Goal: Find specific page/section: Find specific page/section

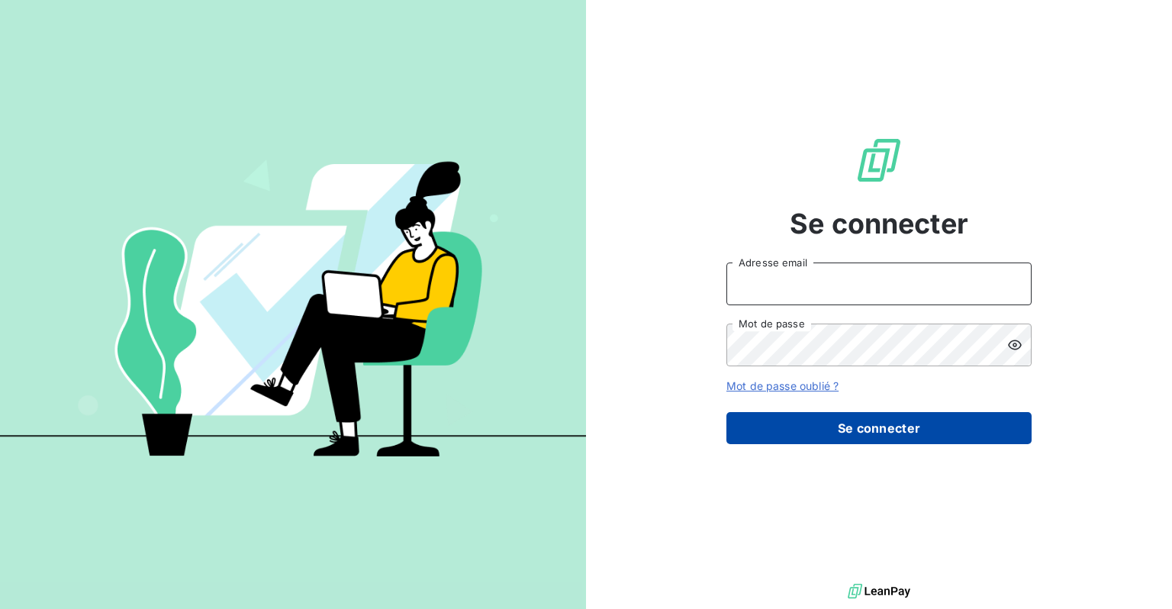
type input "ntournaille@soficar.com"
click at [915, 426] on button "Se connecter" at bounding box center [878, 428] width 305 height 32
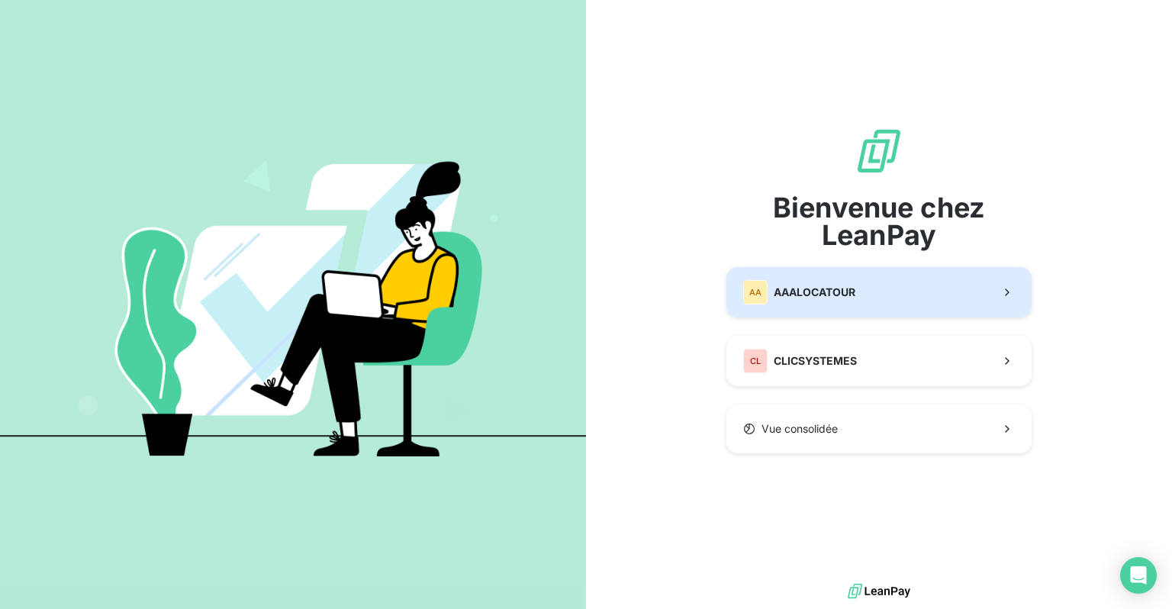
click at [869, 295] on button "AA AAALOCATOUR" at bounding box center [878, 292] width 305 height 50
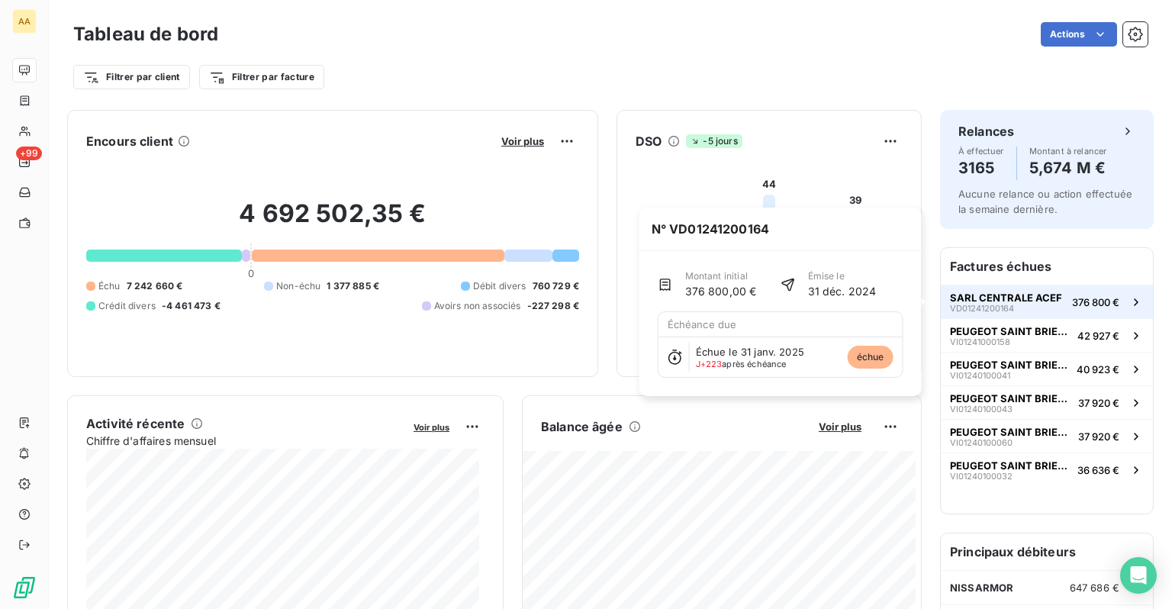
click at [998, 298] on span "SARL CENTRALE ACEF" at bounding box center [1006, 297] width 112 height 12
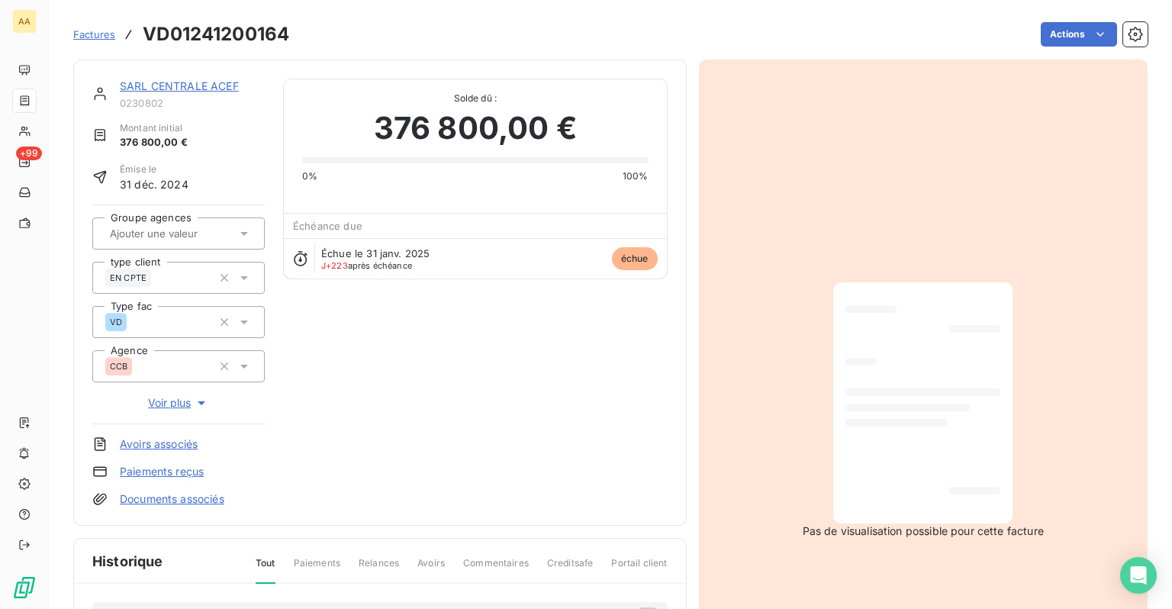
click at [179, 83] on link "SARL CENTRALE ACEF" at bounding box center [179, 85] width 119 height 13
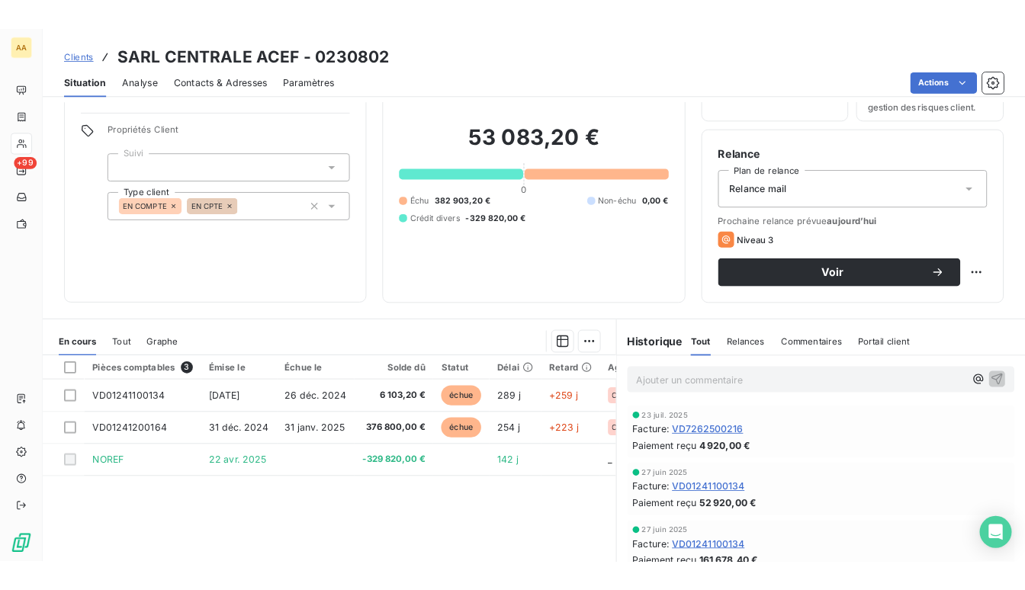
scroll to position [153, 0]
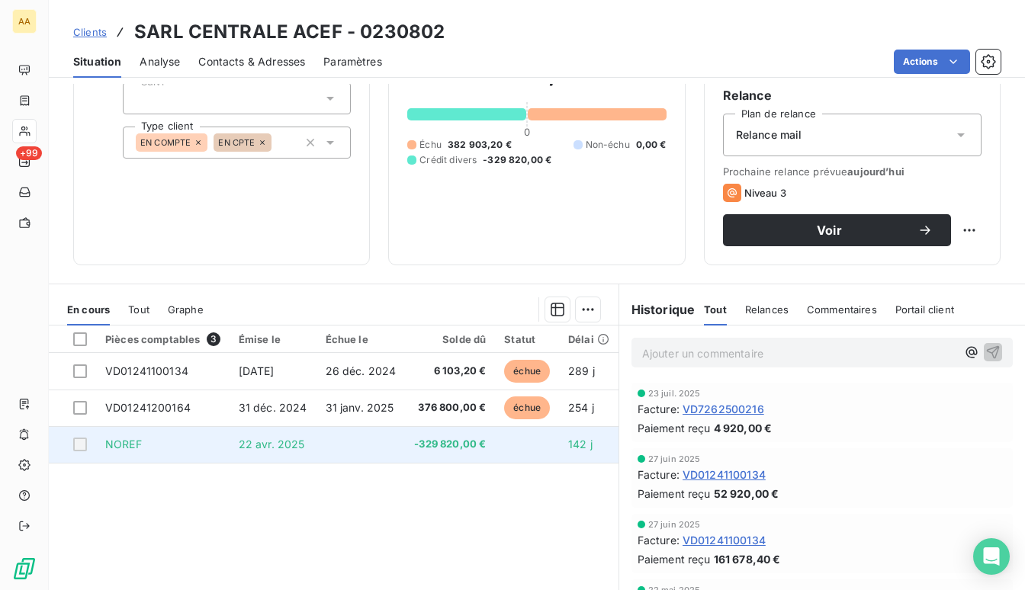
click at [76, 450] on div at bounding box center [80, 445] width 14 height 14
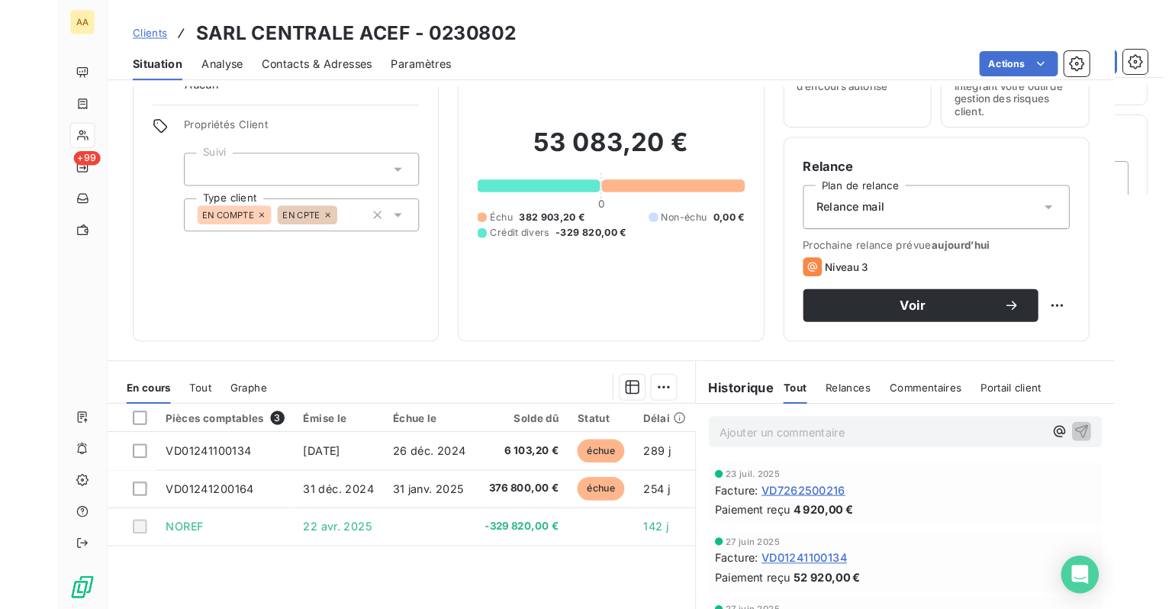
scroll to position [0, 0]
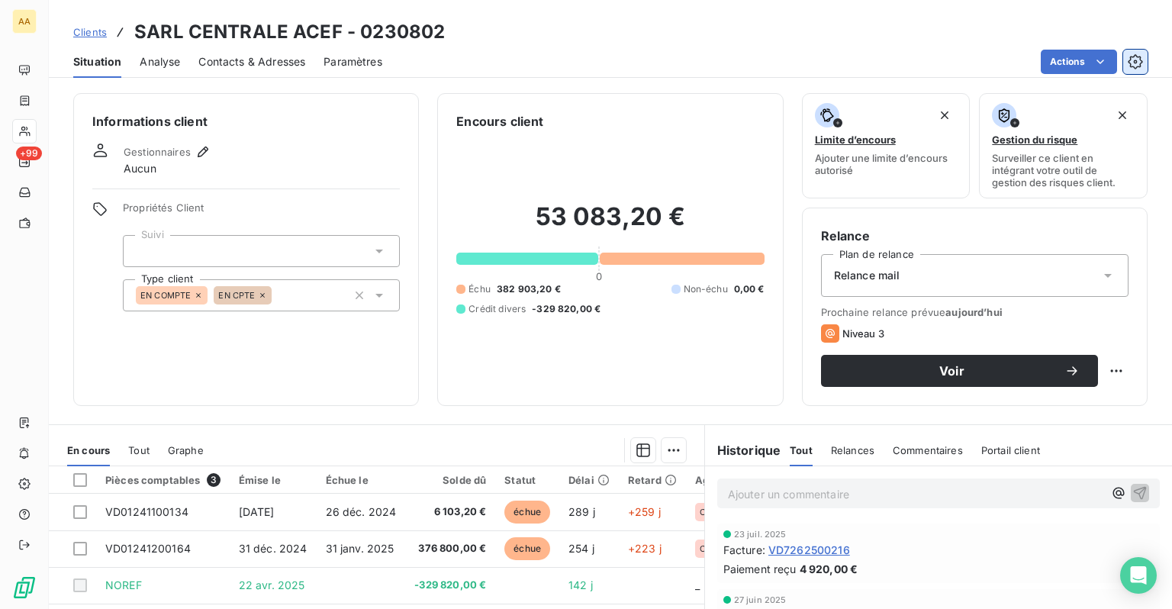
click at [1144, 62] on button "button" at bounding box center [1135, 62] width 24 height 24
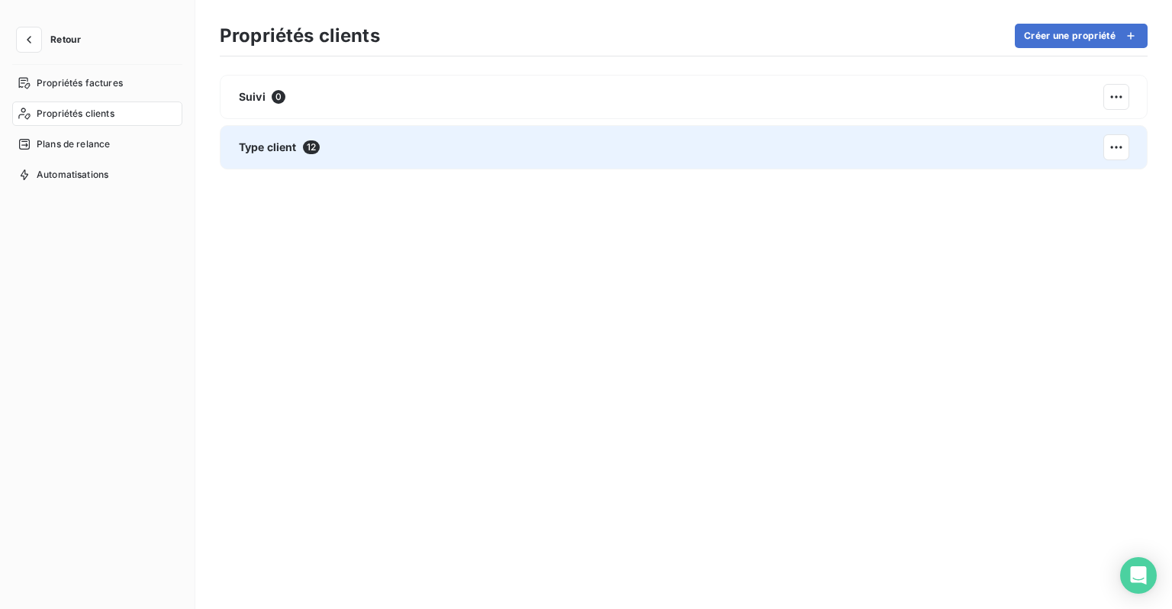
click at [400, 150] on div "Type client 12" at bounding box center [683, 147] width 927 height 44
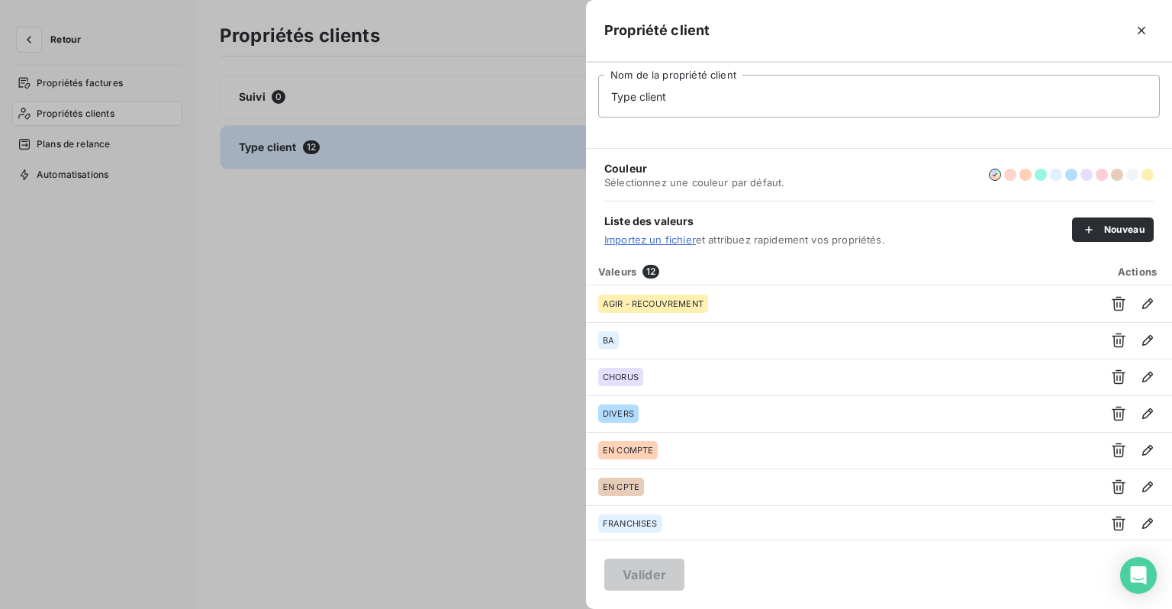
click at [490, 308] on div at bounding box center [586, 304] width 1172 height 609
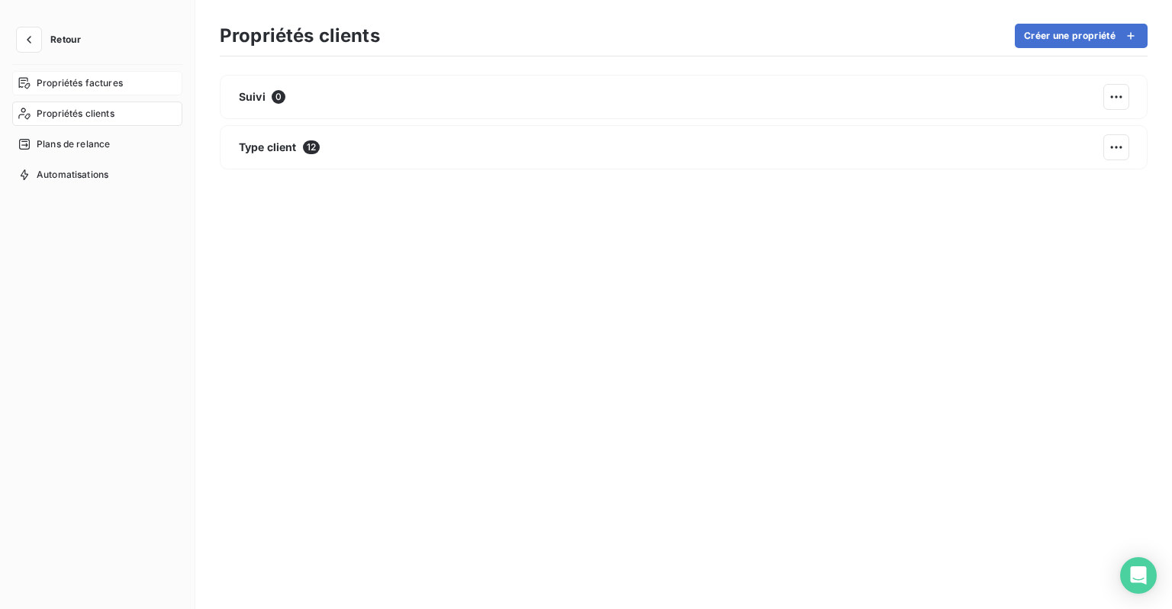
click at [98, 88] on span "Propriétés factures" at bounding box center [80, 83] width 86 height 14
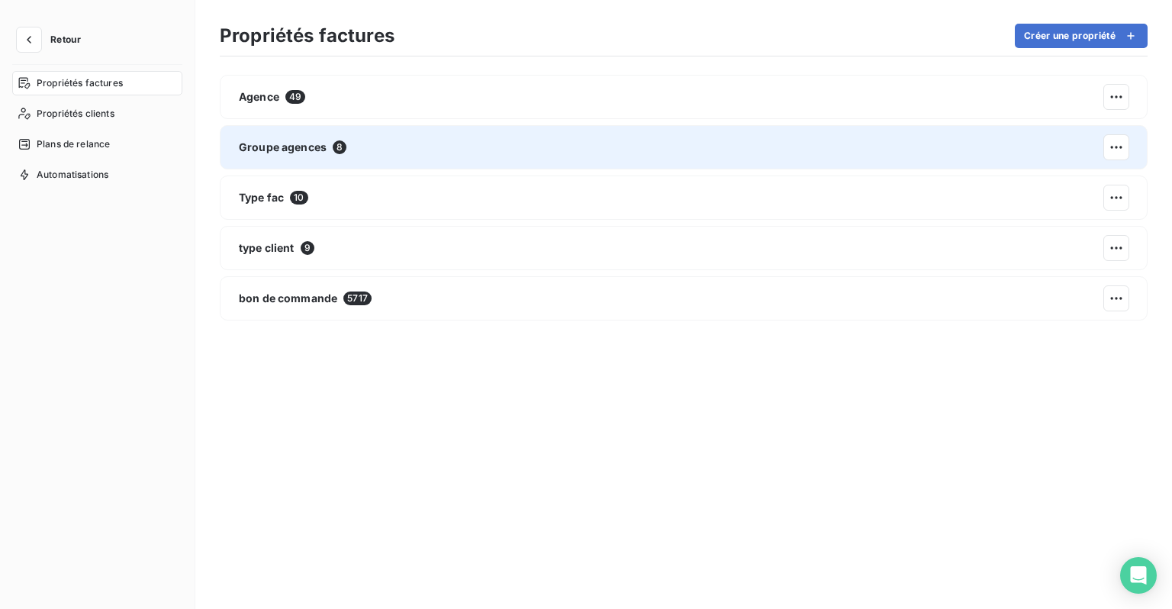
click at [281, 142] on span "Groupe agences" at bounding box center [283, 147] width 88 height 15
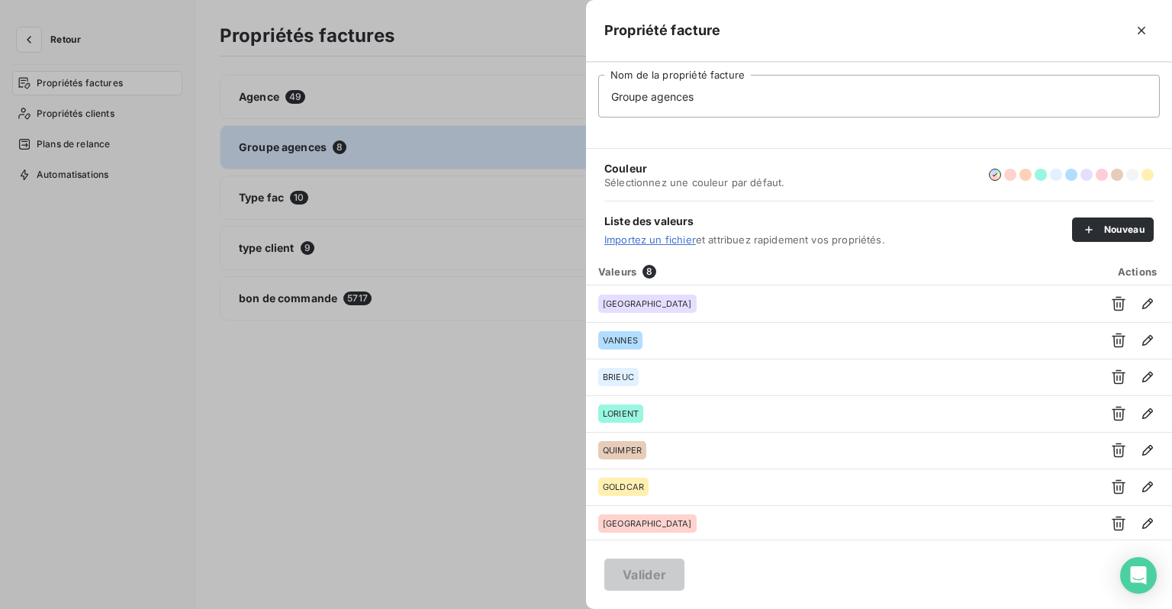
click at [281, 101] on div at bounding box center [586, 304] width 1172 height 609
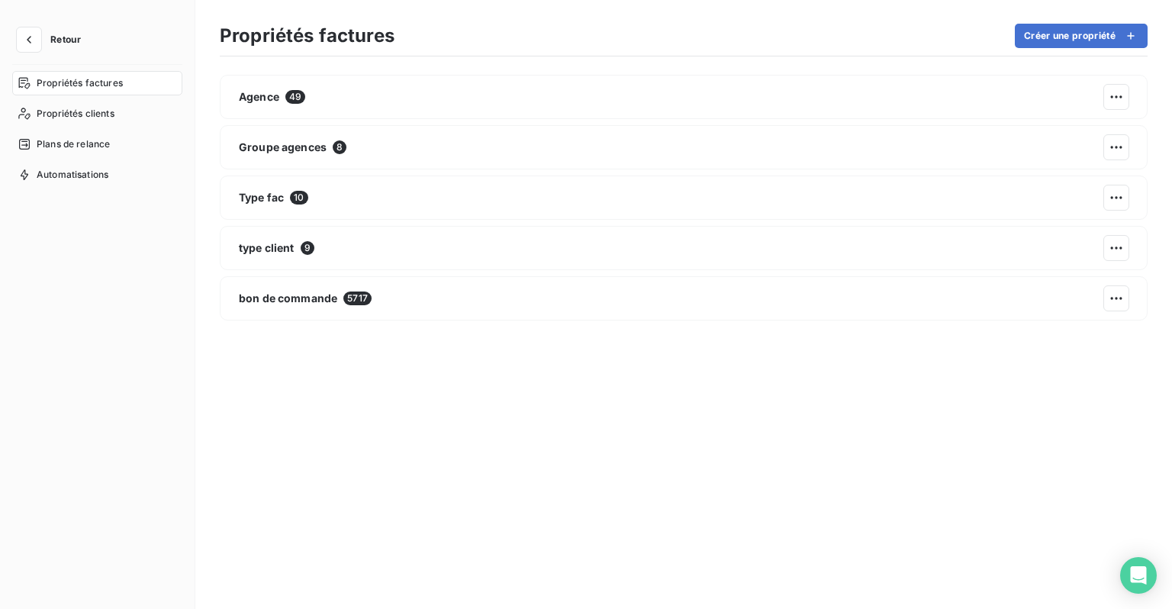
click at [281, 101] on div "Agence 49" at bounding box center [272, 96] width 66 height 15
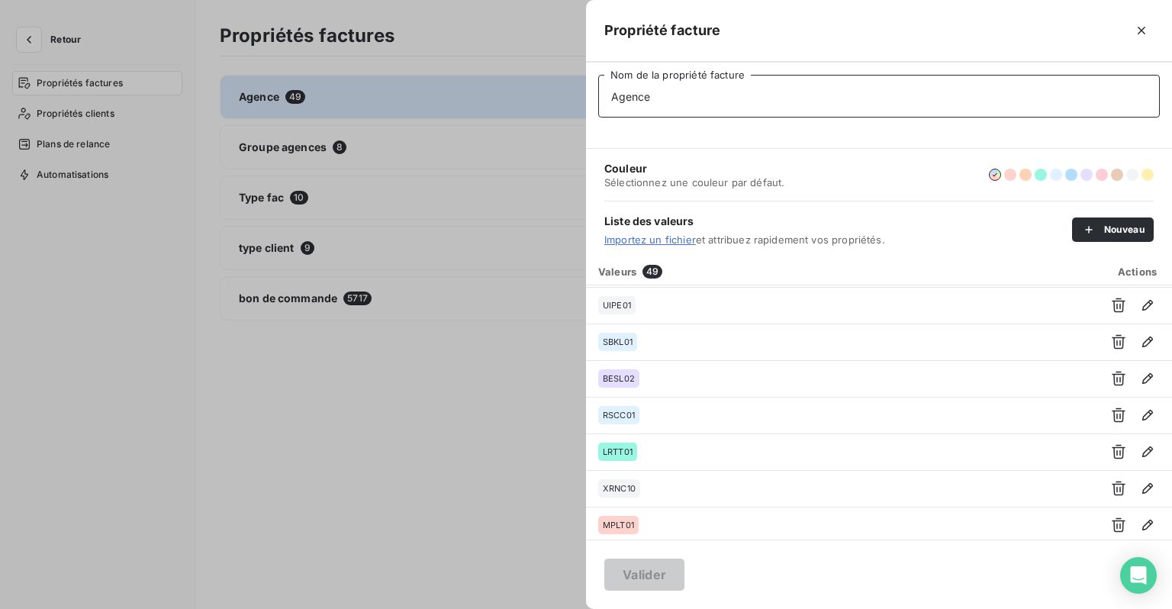
scroll to position [1538, 0]
click at [336, 373] on div at bounding box center [586, 304] width 1172 height 609
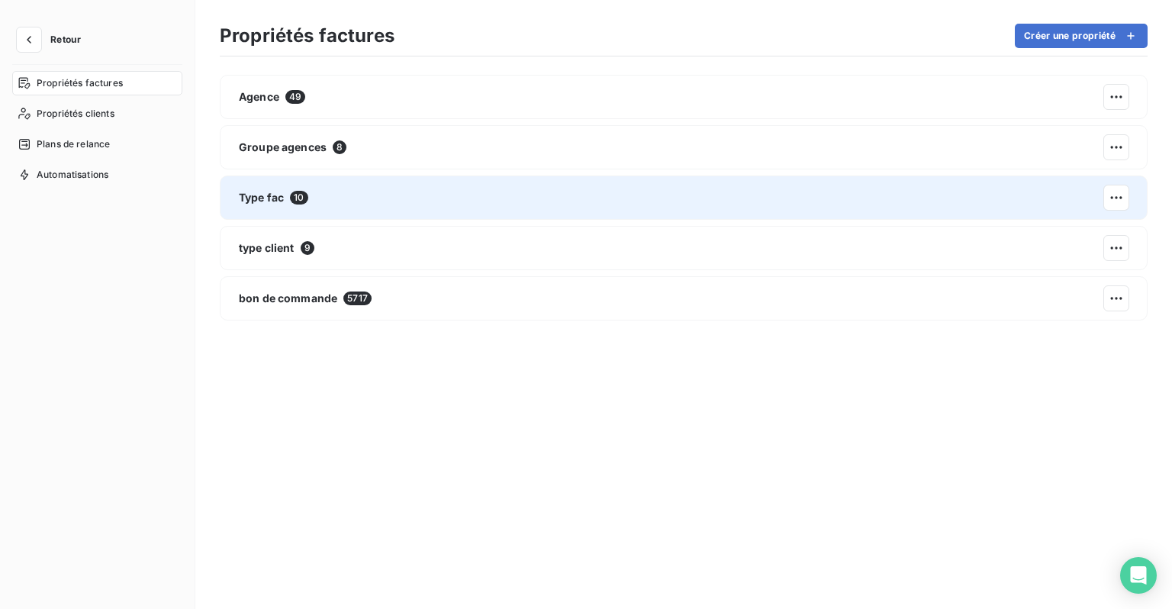
click at [275, 206] on div "Type fac 10" at bounding box center [683, 197] width 927 height 44
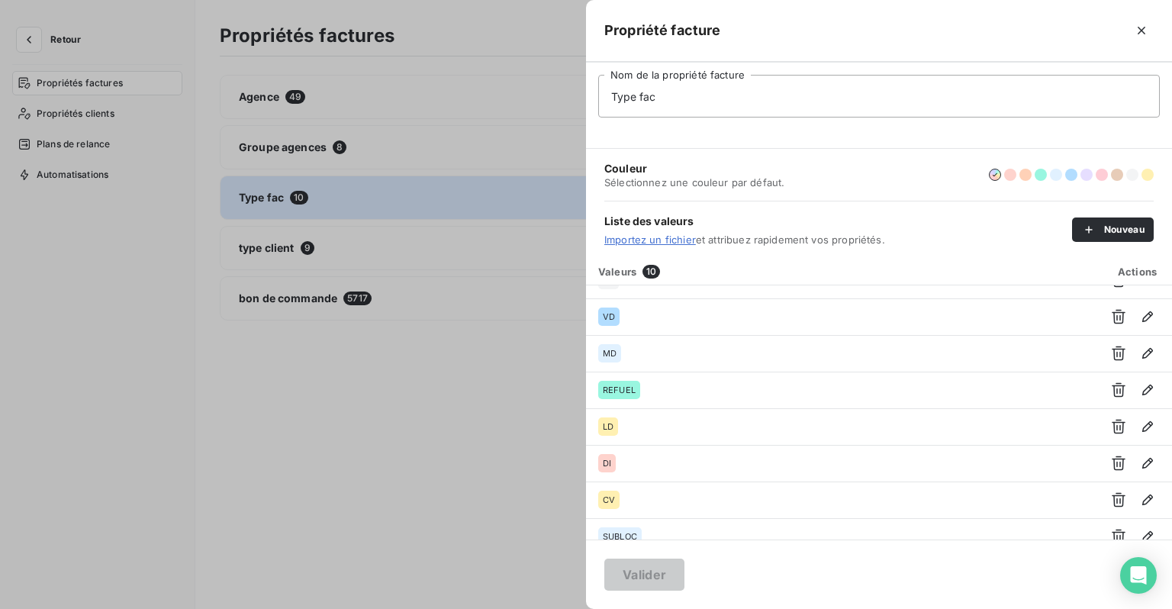
scroll to position [111, 0]
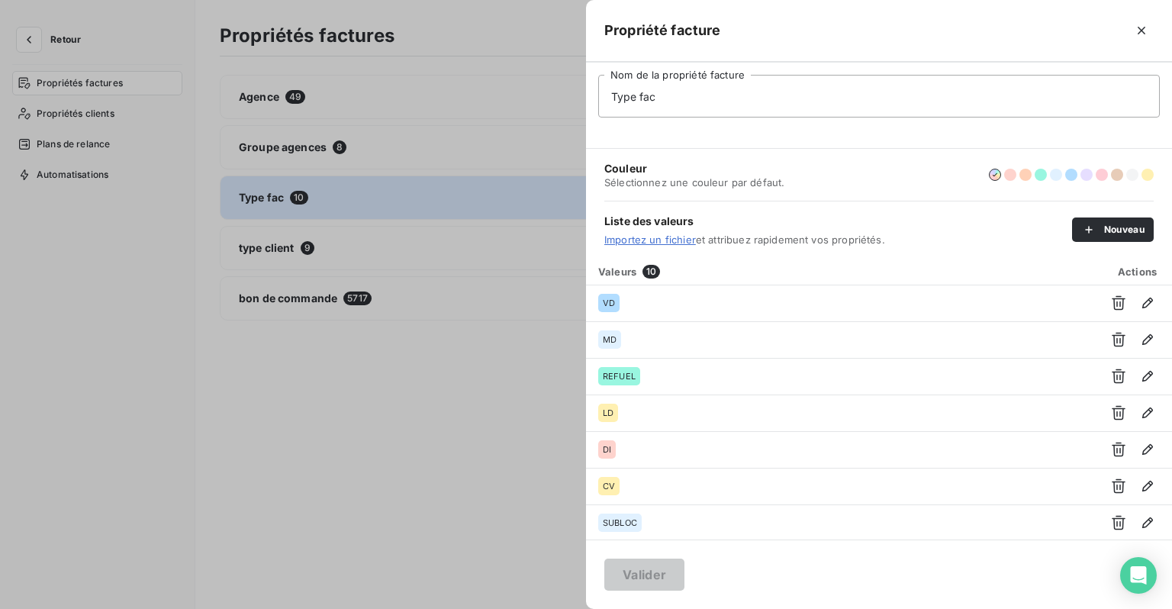
click at [439, 374] on div at bounding box center [586, 304] width 1172 height 609
